Goal: Check status

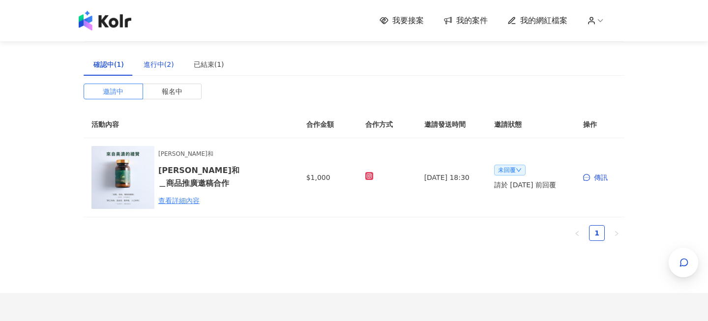
click at [163, 61] on div "進行中(2)" at bounding box center [159, 64] width 30 height 11
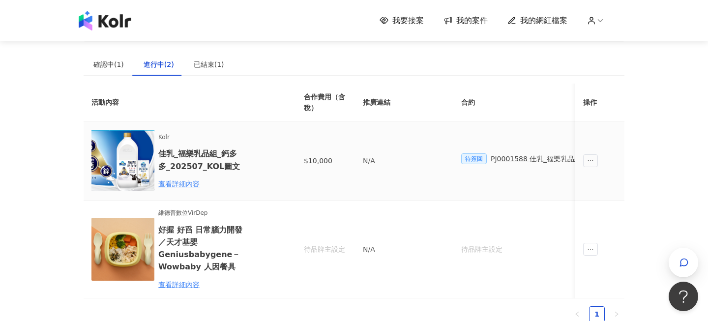
click at [528, 156] on div "PJ0001588 佳乳_福樂乳品組_鈣多多_202507_活動確認單" at bounding box center [582, 158] width 182 height 11
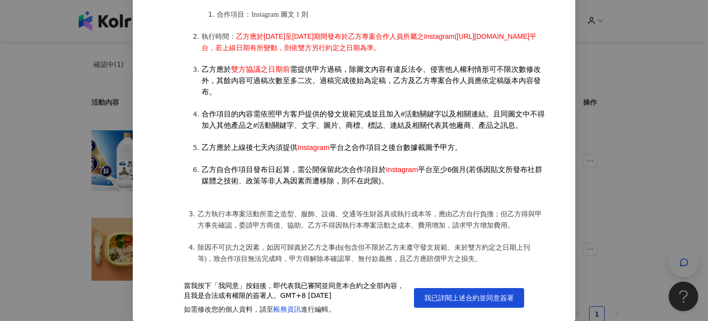
scroll to position [576, 0]
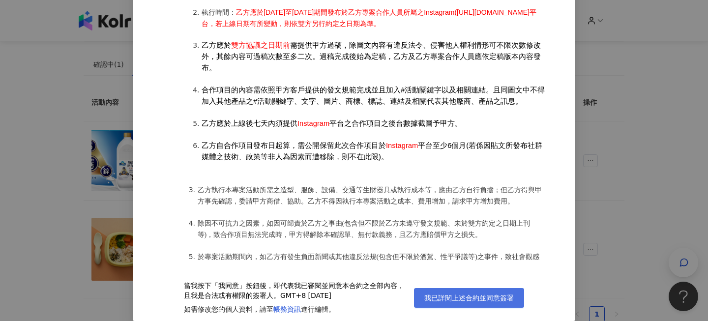
click at [486, 295] on span "我已詳閱上述合約並同意簽署" at bounding box center [469, 298] width 90 height 8
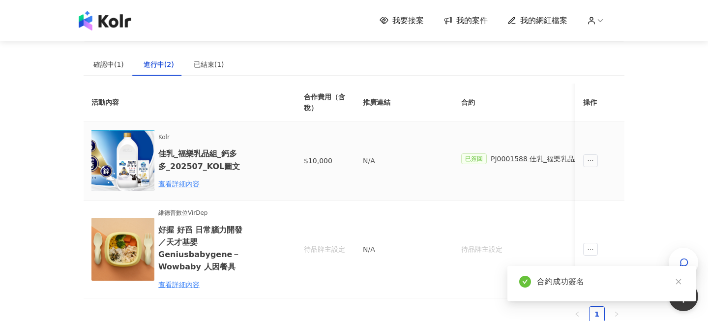
click at [583, 163] on td at bounding box center [599, 160] width 49 height 79
click at [587, 163] on span "ellipsis" at bounding box center [590, 160] width 15 height 13
click at [547, 186] on td "已簽回 PJ0001588 佳乳_福樂乳品組_鈣多多_202507_活動確認單" at bounding box center [567, 160] width 228 height 79
click at [219, 61] on div "已結束(1)" at bounding box center [209, 64] width 30 height 11
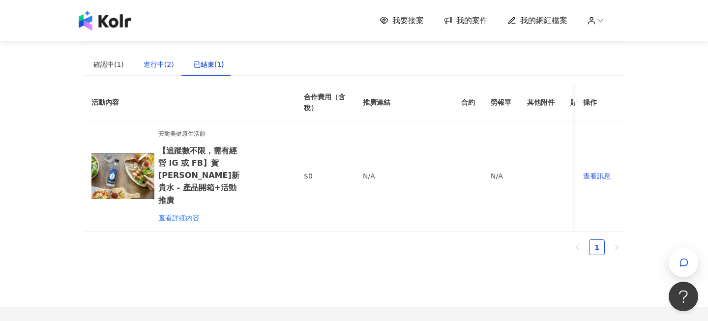
click at [158, 63] on div "進行中(2)" at bounding box center [159, 64] width 30 height 11
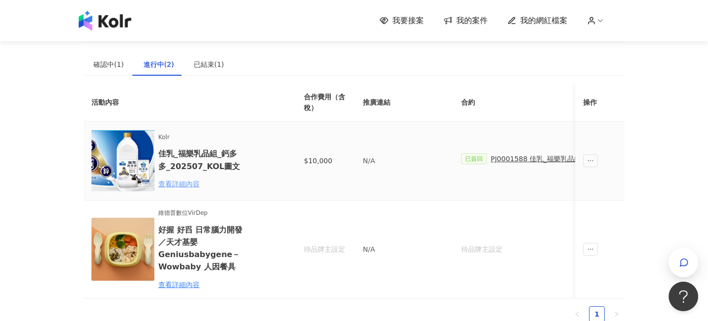
click at [195, 185] on div "查看詳細內容" at bounding box center [201, 184] width 86 height 11
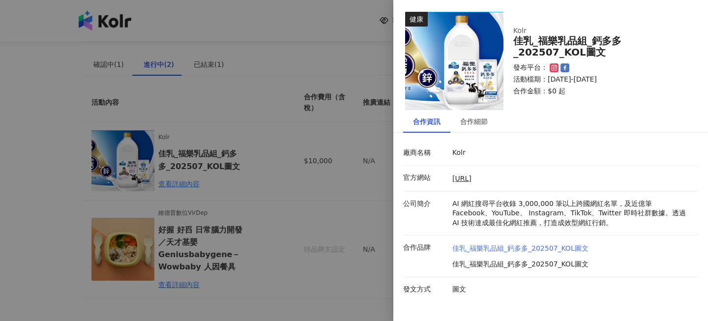
click at [539, 253] on link "佳乳_福樂乳品組_鈣多多_202507_KOL圖文" at bounding box center [520, 249] width 136 height 10
click at [378, 202] on div at bounding box center [354, 160] width 708 height 321
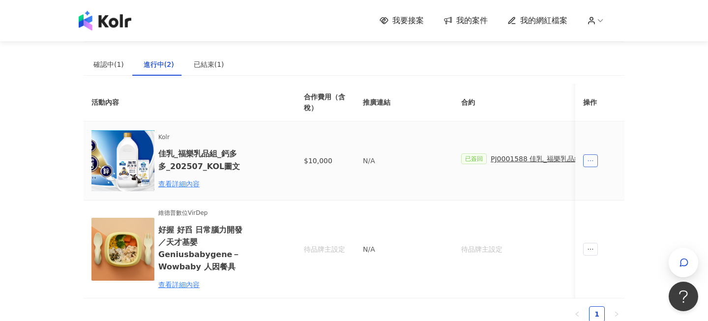
click at [594, 164] on icon "ellipsis" at bounding box center [590, 160] width 7 height 7
click at [589, 163] on icon "ellipsis" at bounding box center [590, 160] width 7 height 7
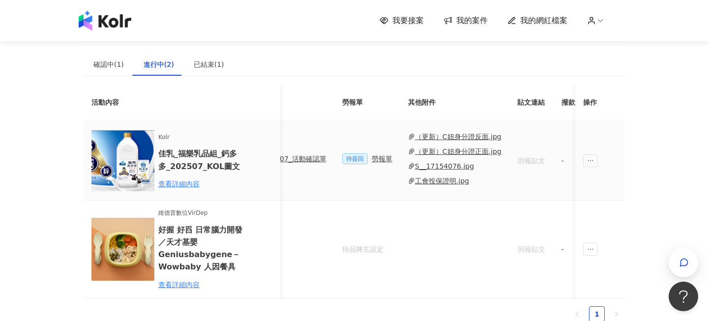
scroll to position [0, 344]
click at [374, 160] on div "勞報單" at bounding box center [384, 158] width 21 height 11
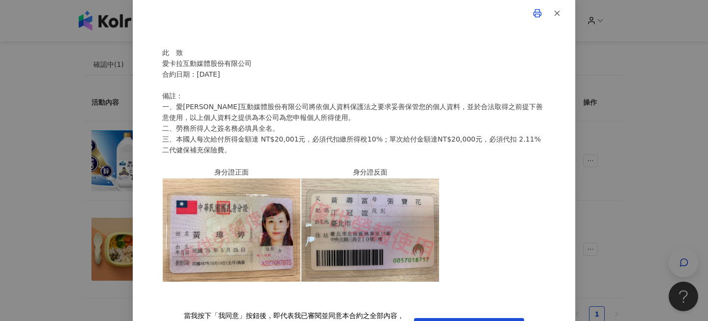
scroll to position [33, 0]
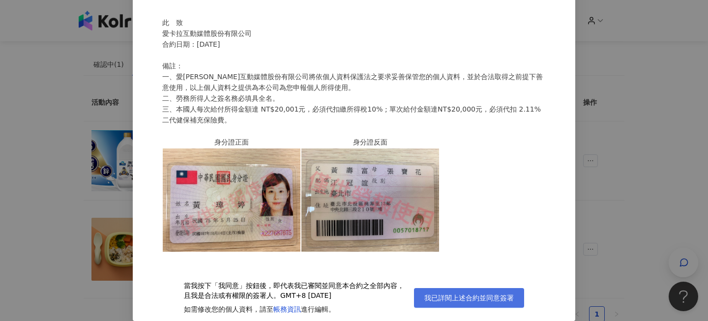
click at [489, 294] on span "我已詳閱上述合約並同意簽署" at bounding box center [469, 298] width 90 height 8
